Goal: Information Seeking & Learning: Learn about a topic

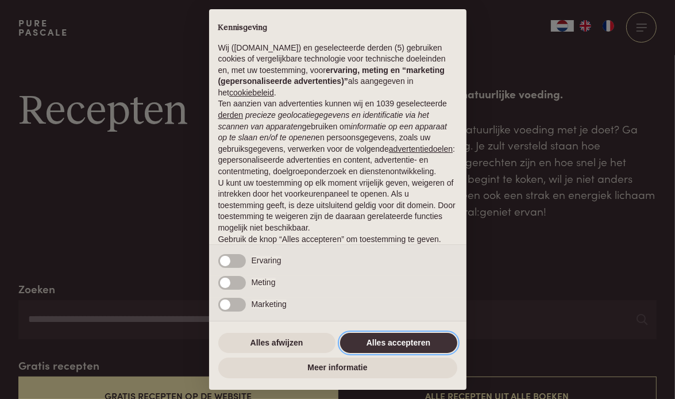
click at [381, 341] on button "Alles accepteren" at bounding box center [398, 343] width 117 height 21
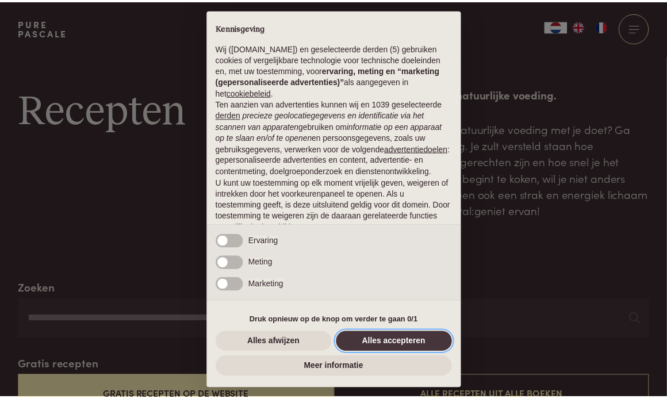
scroll to position [63, 0]
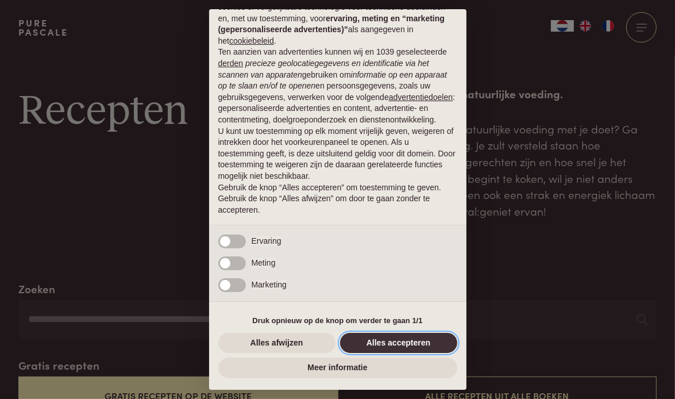
click at [393, 343] on button "Alles accepteren" at bounding box center [398, 343] width 117 height 21
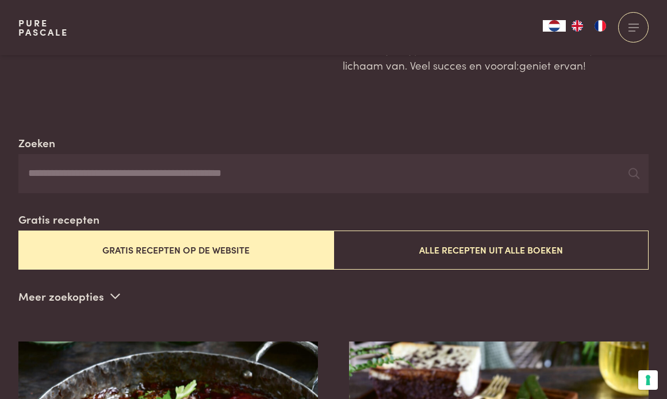
scroll to position [172, 0]
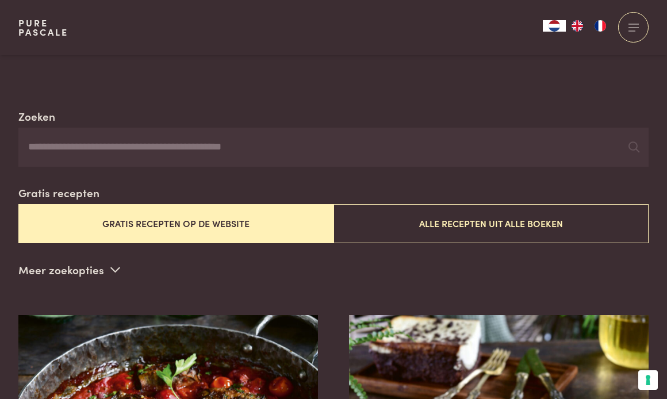
click at [200, 228] on button "Gratis recepten op de website" at bounding box center [175, 223] width 315 height 39
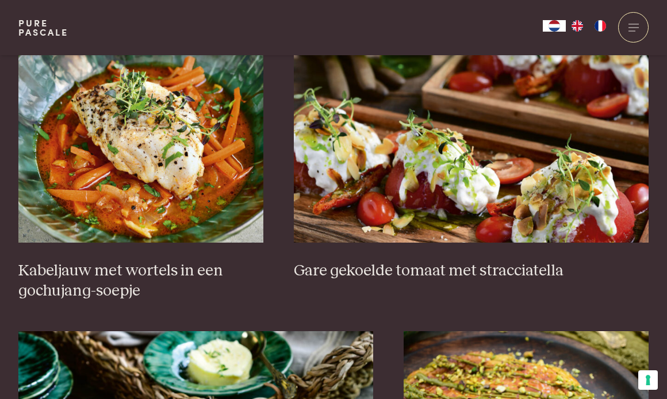
scroll to position [798, 0]
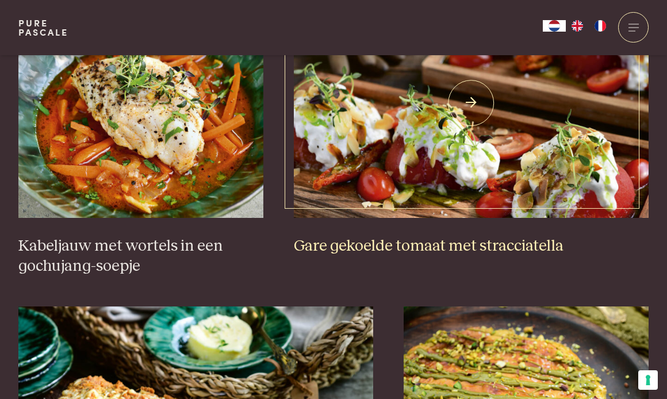
click at [466, 108] on img at bounding box center [471, 103] width 355 height 230
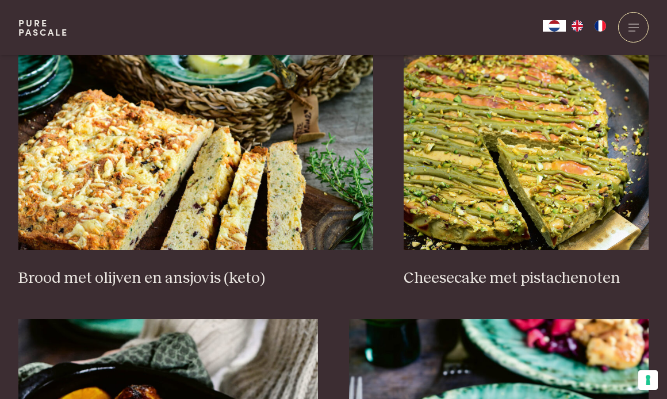
scroll to position [1085, 0]
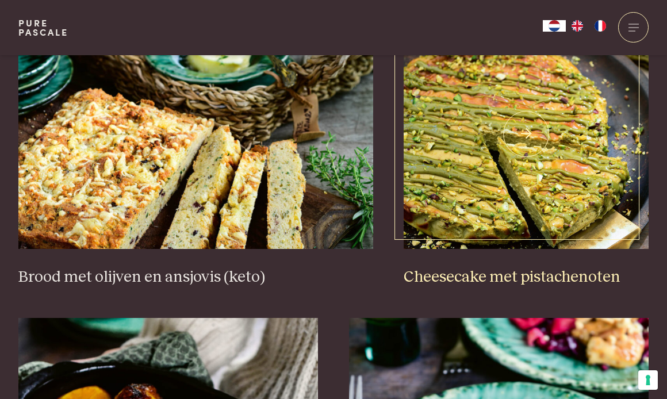
click at [525, 220] on img at bounding box center [526, 134] width 245 height 230
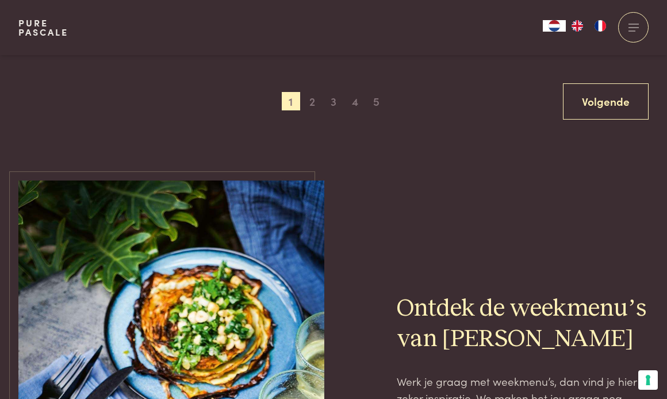
scroll to position [2120, 0]
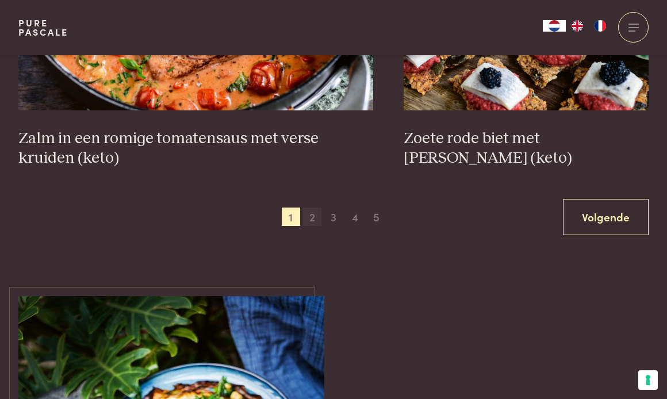
click at [313, 222] on span "2" at bounding box center [312, 217] width 18 height 18
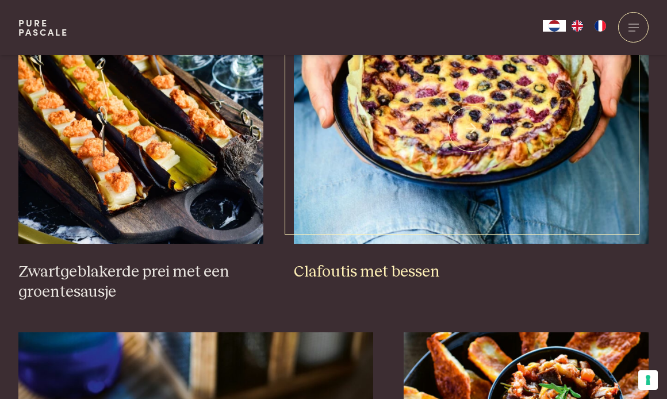
scroll to position [798, 0]
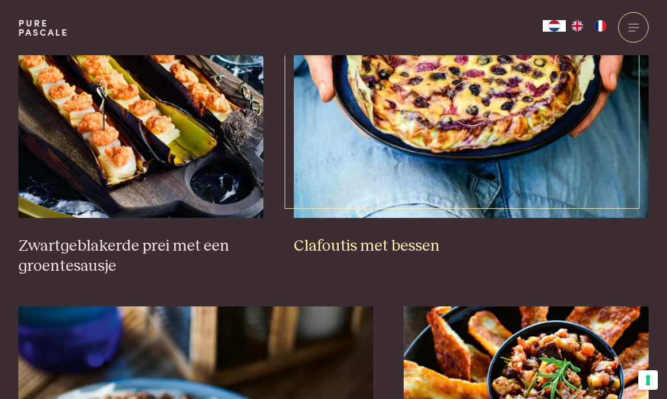
click at [355, 237] on h3 "Clafoutis met bessen" at bounding box center [471, 246] width 355 height 20
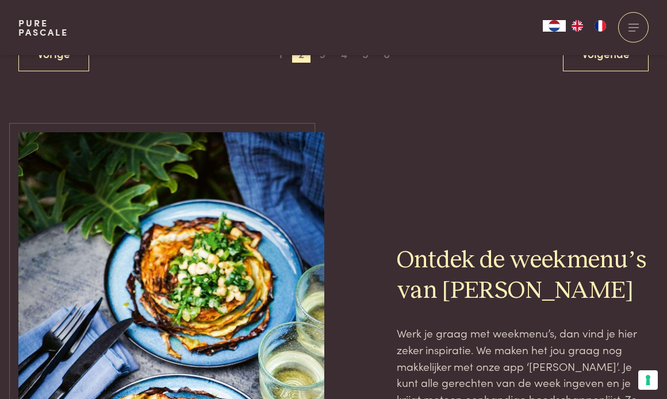
scroll to position [2235, 0]
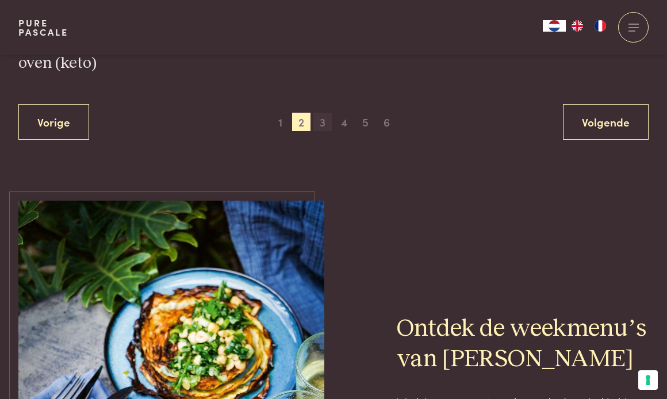
click at [328, 129] on span "3" at bounding box center [322, 122] width 18 height 18
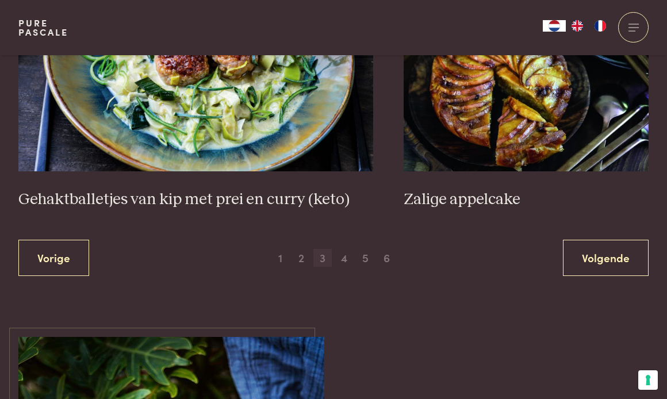
scroll to position [2178, 0]
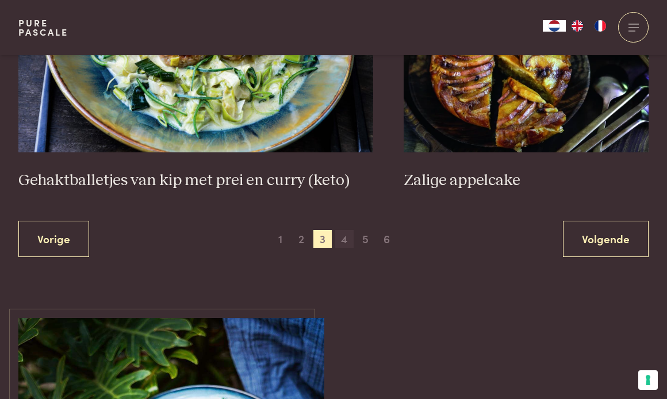
click at [348, 236] on span "4" at bounding box center [344, 239] width 18 height 18
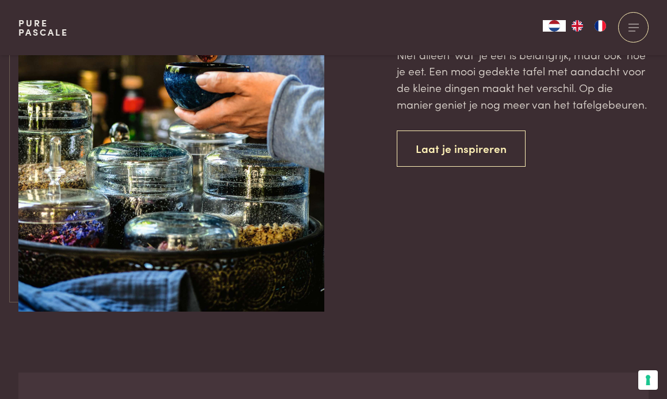
scroll to position [4535, 0]
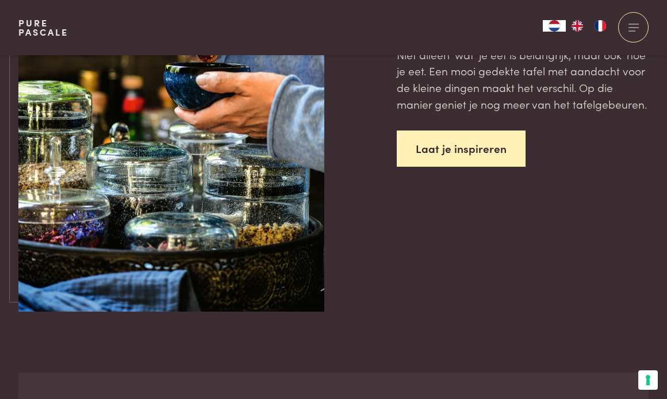
click at [418, 159] on link "Laat je inspireren" at bounding box center [461, 148] width 129 height 36
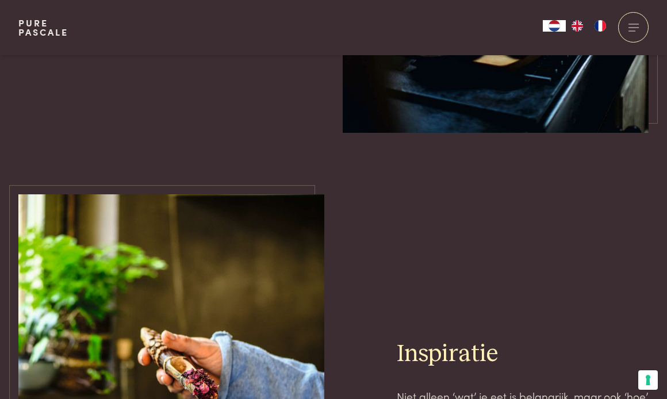
scroll to position [4132, 0]
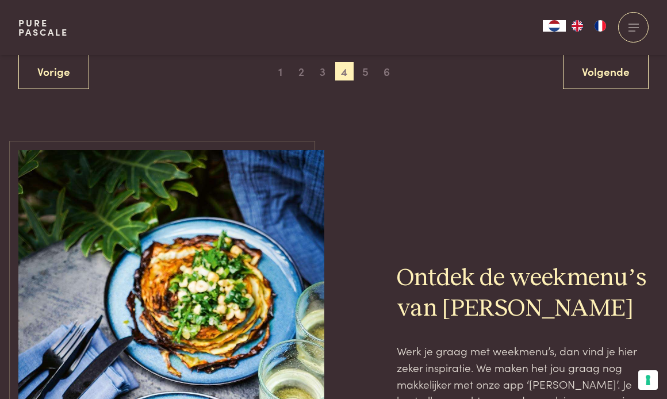
scroll to position [2298, 0]
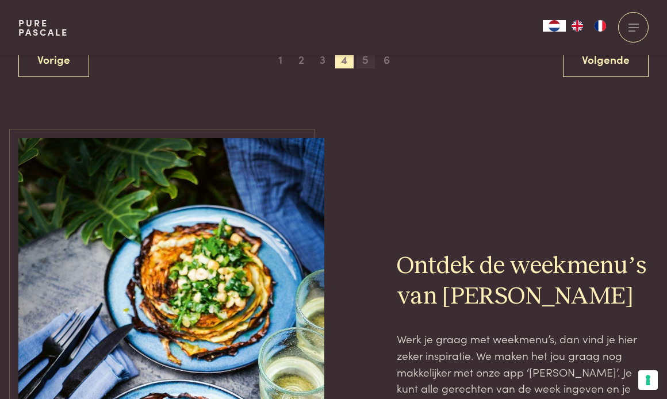
click at [362, 58] on span "5" at bounding box center [365, 59] width 18 height 18
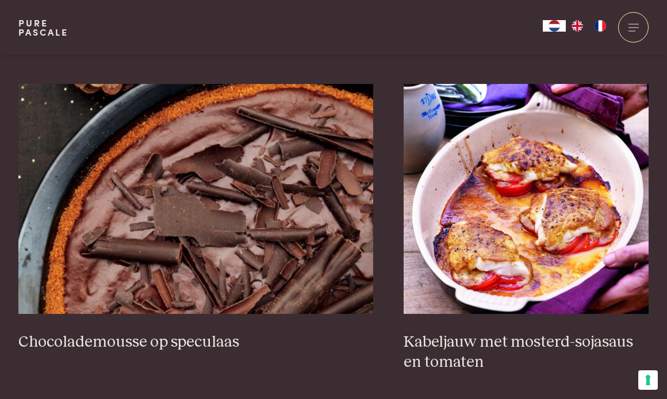
scroll to position [2063, 0]
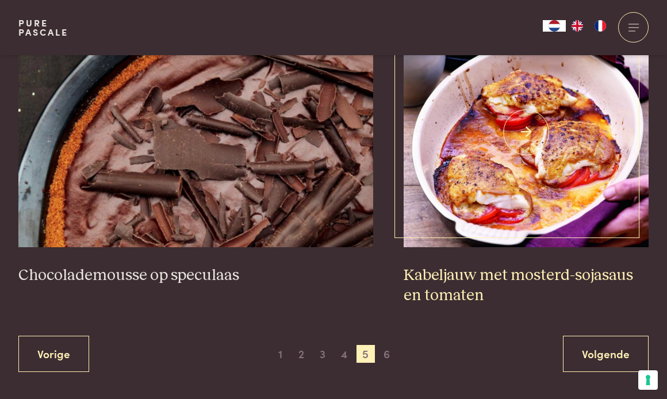
click at [508, 242] on link "Kabeljauw met mosterd-sojasaus en tomaten" at bounding box center [526, 161] width 245 height 288
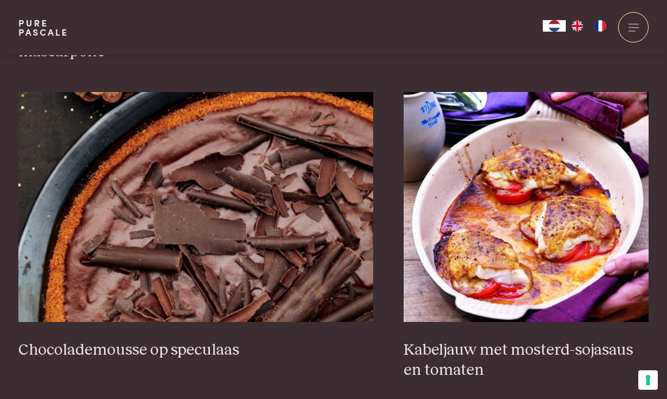
scroll to position [1775, 0]
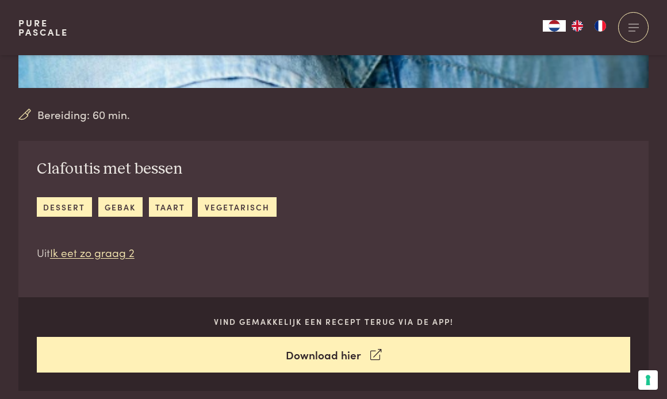
scroll to position [172, 0]
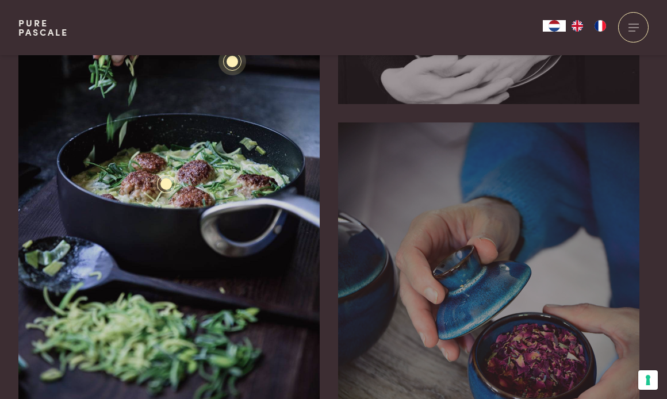
scroll to position [5116, 0]
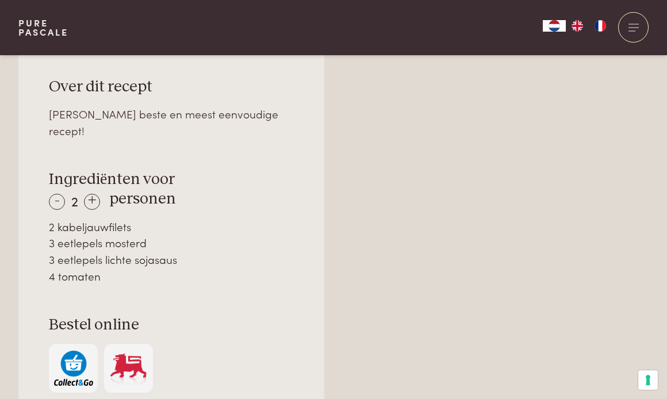
scroll to position [575, 0]
